Goal: Information Seeking & Learning: Compare options

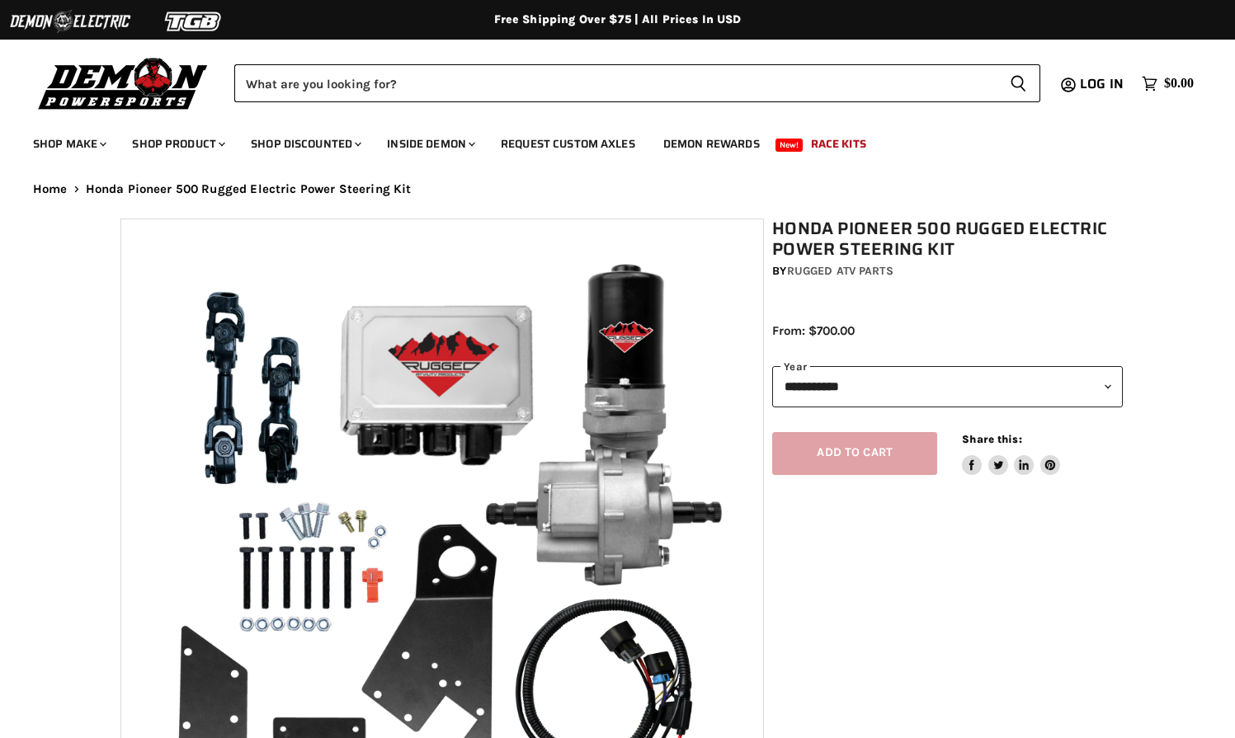
select select "******"
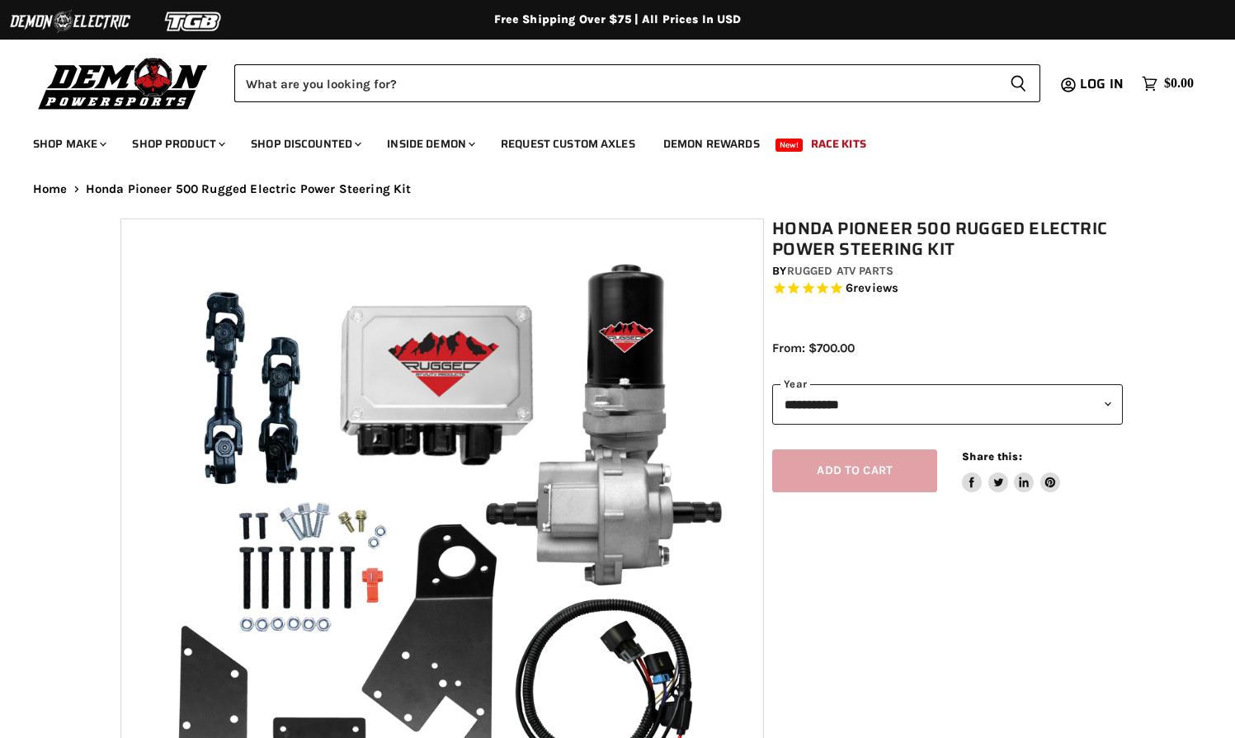
select select "******"
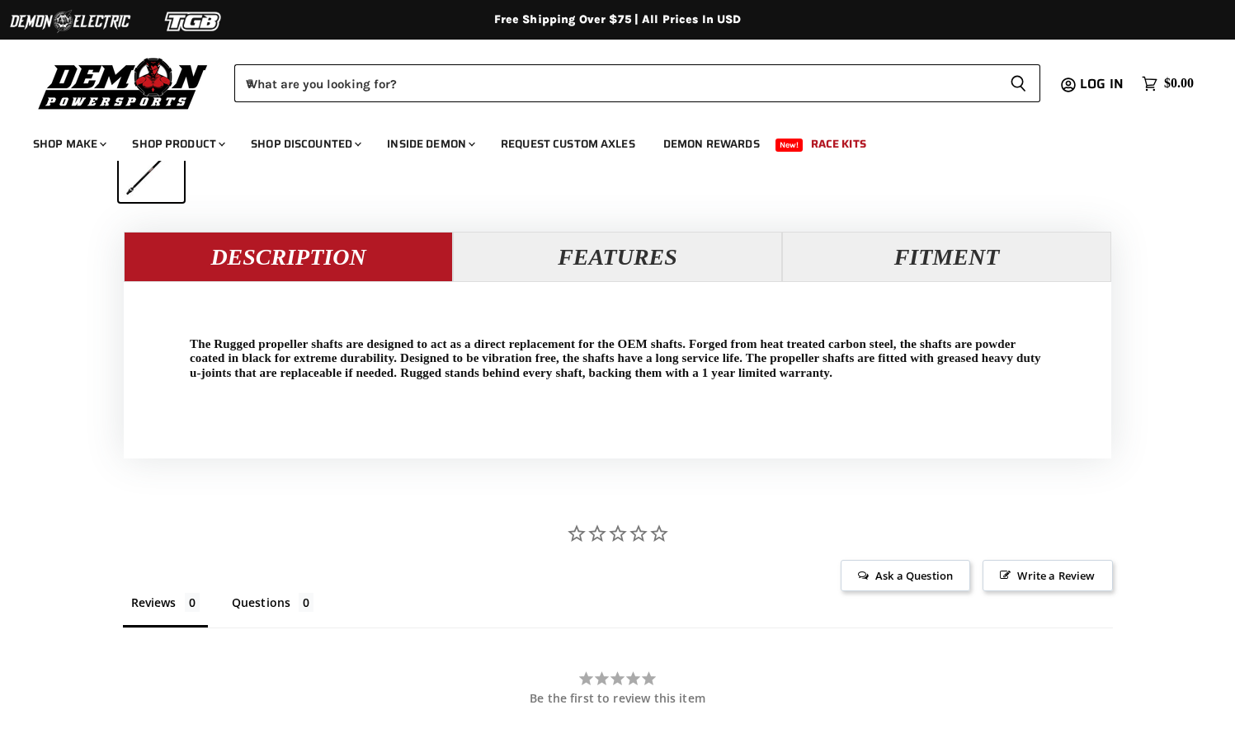
scroll to position [1181, 0]
